Goal: Find specific page/section: Find specific page/section

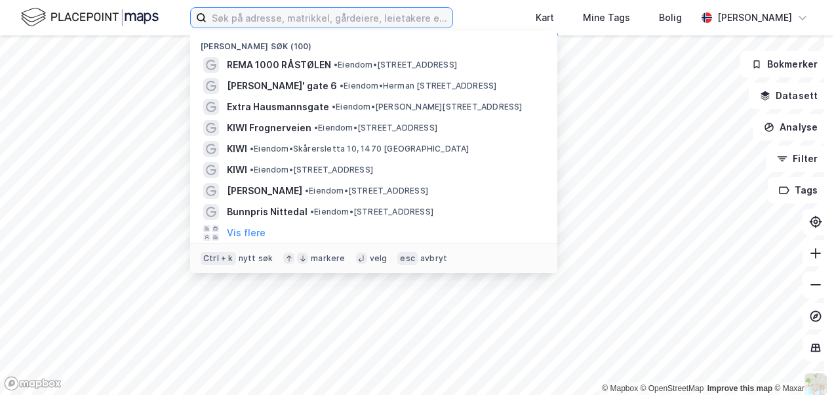
click at [297, 18] on input at bounding box center [330, 18] width 246 height 20
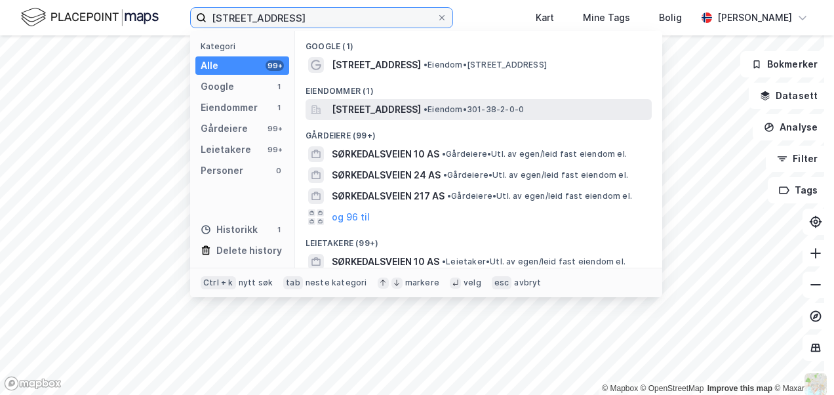
type input "[STREET_ADDRESS]"
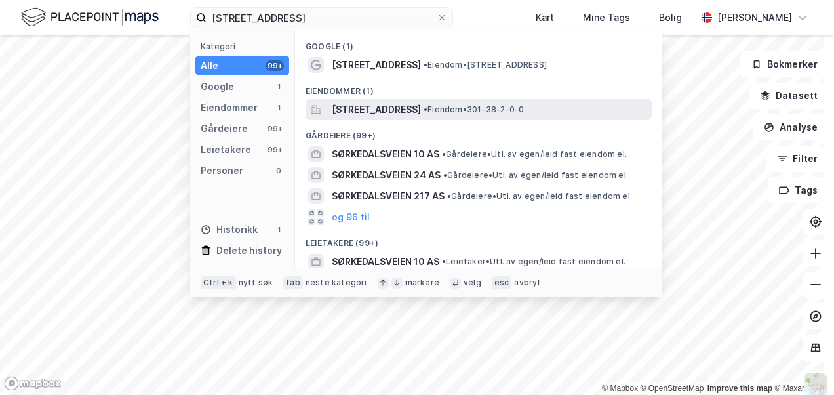
click at [412, 111] on span "[STREET_ADDRESS]" at bounding box center [376, 110] width 89 height 16
